Goal: Entertainment & Leisure: Consume media (video, audio)

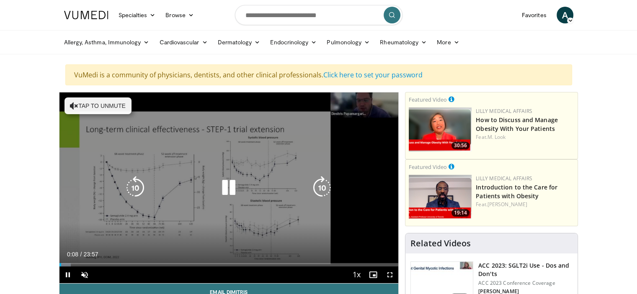
click at [75, 104] on icon "Video Player" at bounding box center [74, 106] width 8 height 8
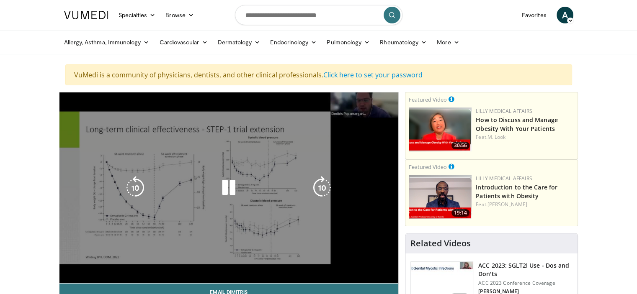
drag, startPoint x: 119, startPoint y: 272, endPoint x: 129, endPoint y: 273, distance: 9.6
click at [129, 283] on div "Mute 100%" at bounding box center [105, 291] width 59 height 17
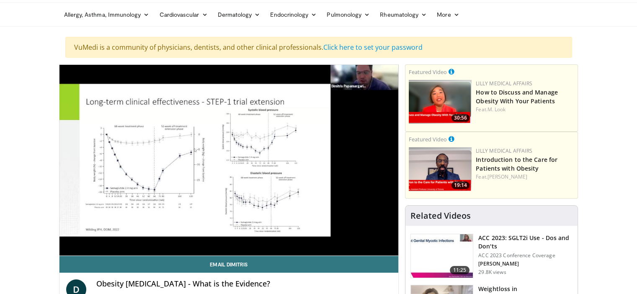
scroll to position [84, 0]
